Goal: Task Accomplishment & Management: Complete application form

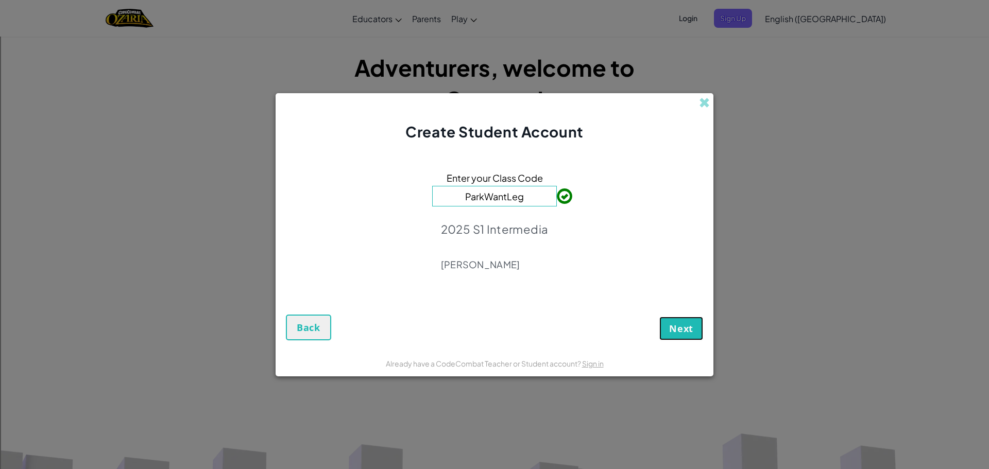
click at [673, 324] on span "Next" at bounding box center [681, 328] width 24 height 12
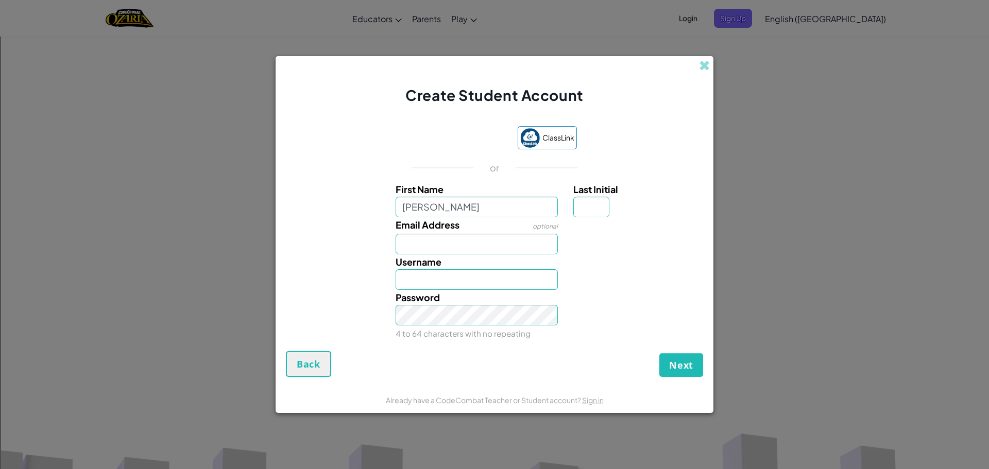
type input "[PERSON_NAME]"
drag, startPoint x: 457, startPoint y: 244, endPoint x: 396, endPoint y: 247, distance: 61.4
click at [396, 247] on input "Email Address" at bounding box center [477, 244] width 163 height 21
click at [440, 280] on input "[PERSON_NAME]" at bounding box center [477, 279] width 163 height 21
type input "I"
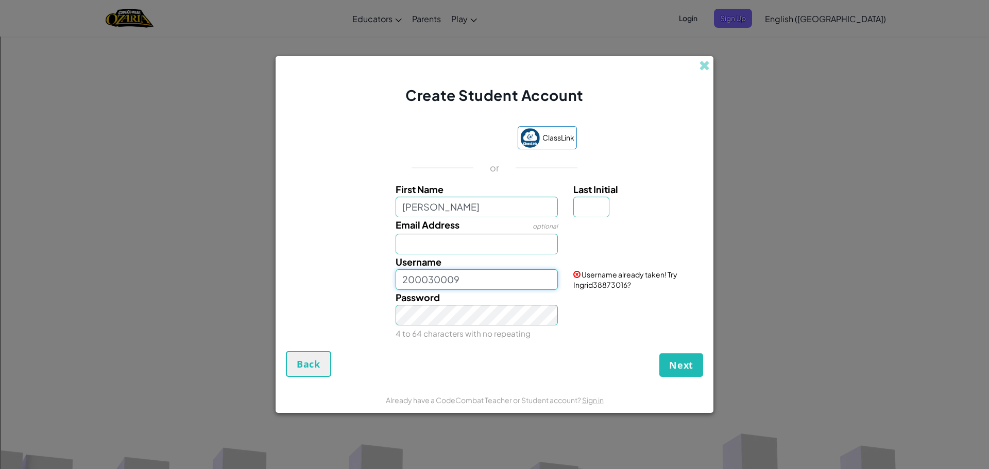
type input "200030009"
click at [425, 246] on input "Email Address" at bounding box center [477, 244] width 163 height 21
click at [575, 203] on input "Last Initial" at bounding box center [591, 207] width 36 height 21
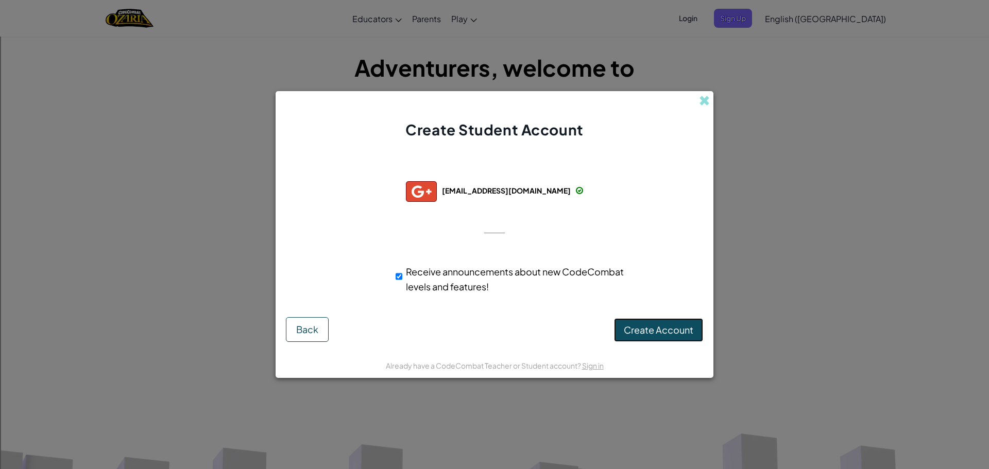
click at [663, 332] on span "Create Account" at bounding box center [659, 330] width 70 height 12
click at [627, 319] on button "Create Account" at bounding box center [658, 330] width 89 height 24
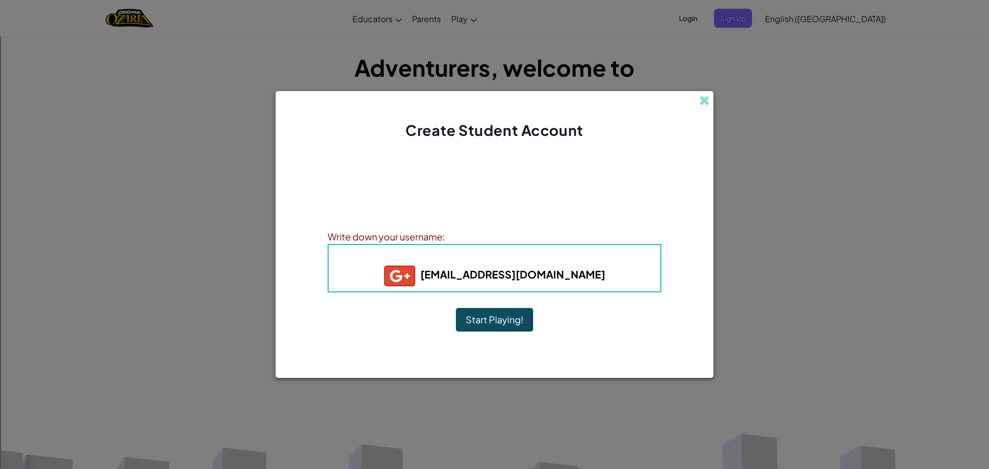
click at [482, 313] on button "Start Playing!" at bounding box center [494, 320] width 77 height 24
